Goal: Entertainment & Leisure: Consume media (video, audio)

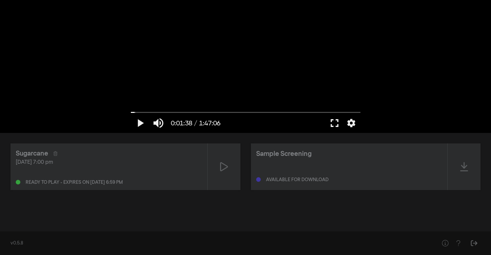
click at [335, 122] on button "fullscreen" at bounding box center [335, 123] width 18 height 20
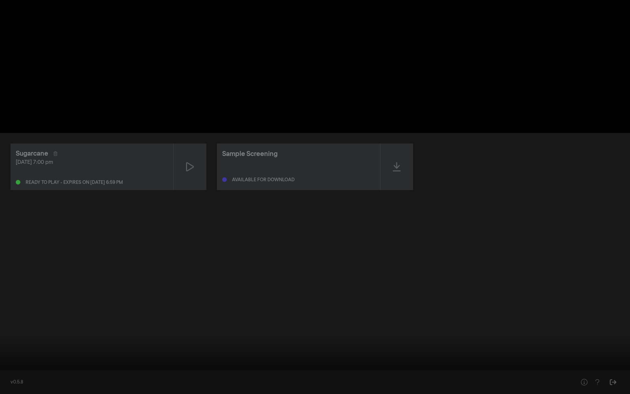
click at [11, 255] on button "play_arrow" at bounding box center [12, 384] width 18 height 20
click at [11, 255] on button "pause" at bounding box center [12, 384] width 18 height 20
drag, startPoint x: 13, startPoint y: 373, endPoint x: 8, endPoint y: 373, distance: 5.3
click at [8, 255] on input "Seek" at bounding box center [315, 373] width 624 height 4
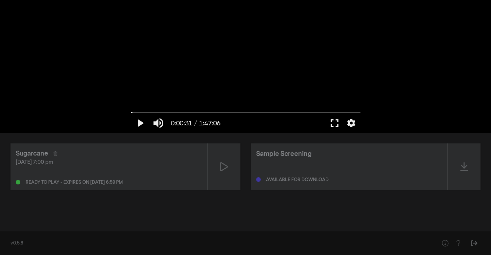
click at [338, 124] on button "fullscreen" at bounding box center [335, 123] width 18 height 20
click at [332, 121] on button "fullscreen" at bounding box center [335, 123] width 18 height 20
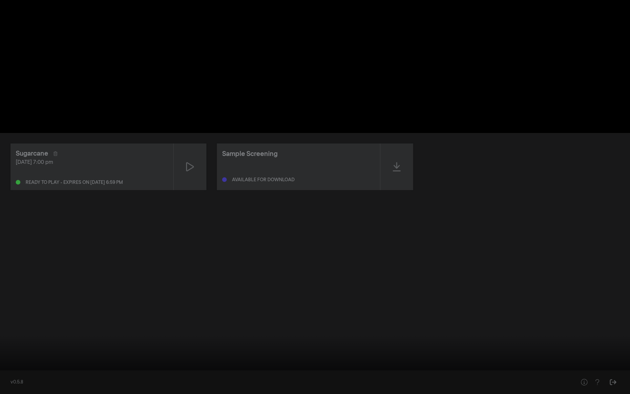
click at [12, 255] on button "play_arrow" at bounding box center [12, 384] width 18 height 20
type input "66.384521"
type input "0.76233552631579"
type input "66.451335"
type input "0.768914473684211"
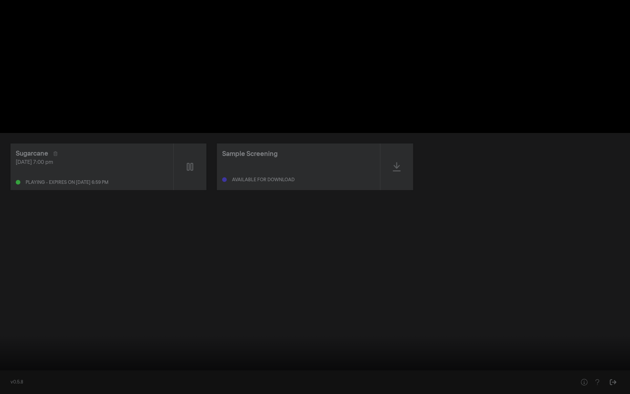
type input "66.468047"
type input "0.781661184210526"
type input "66.700276"
type input "0.801809210526316"
type input "66.735187"
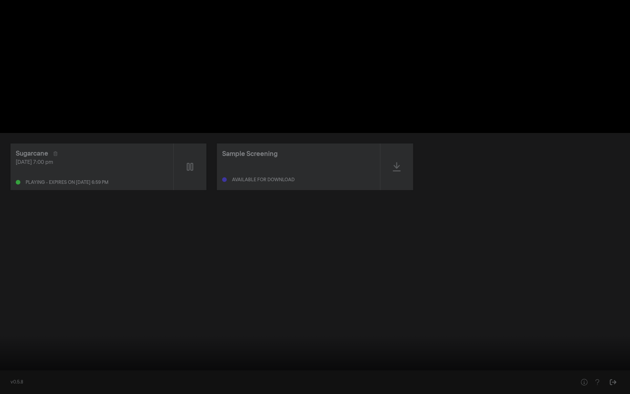
type input "0.866365131578947"
type input "66.750609"
type input "0.952302631578947"
type input "66.768328"
type input "1"
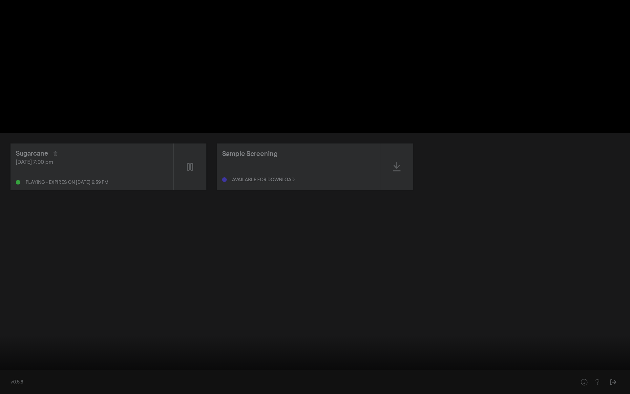
drag, startPoint x: 51, startPoint y: 385, endPoint x: 65, endPoint y: 392, distance: 16.1
click at [40, 255] on input "Volume" at bounding box center [40, 384] width 0 height 4
type input "73.010408"
